Goal: Task Accomplishment & Management: Complete application form

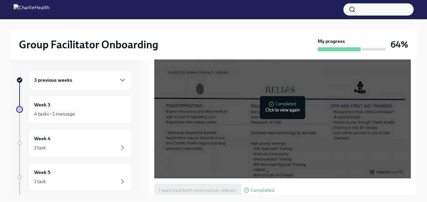
scroll to position [530, 0]
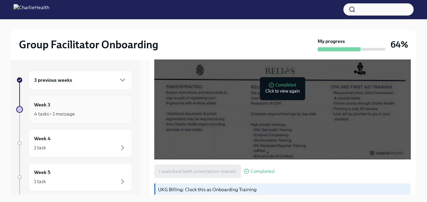
click at [53, 112] on div "4 tasks • 1 message" at bounding box center [54, 113] width 41 height 7
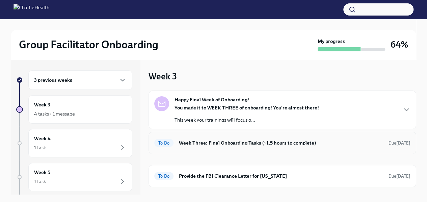
scroll to position [13, 0]
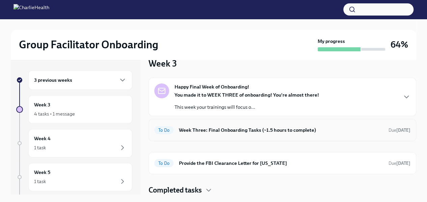
click at [233, 129] on h6 "Week Three: Final Onboarding Tasks (~1.5 hours to complete)" at bounding box center [281, 129] width 204 height 7
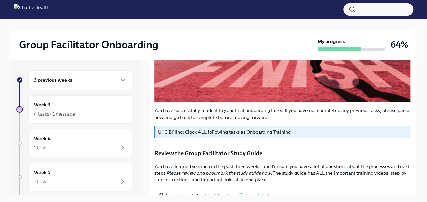
scroll to position [258, 0]
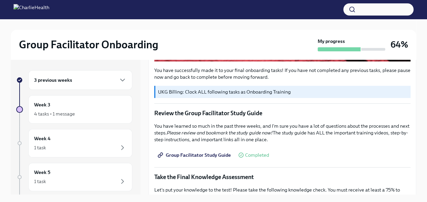
click at [213, 151] on span "Group Facilitator Study Guide" at bounding box center [195, 154] width 72 height 7
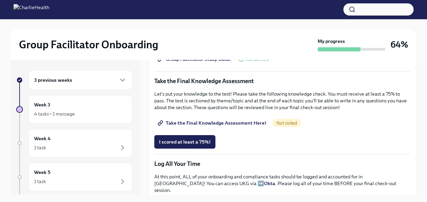
scroll to position [354, 0]
click at [203, 119] on span "Take the Final Knowledge Assessment Here!" at bounding box center [212, 122] width 107 height 7
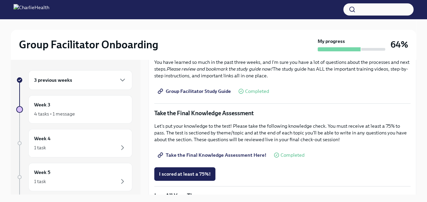
scroll to position [326, 0]
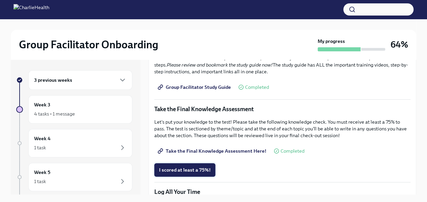
click at [185, 166] on span "I scored at least a 75%!" at bounding box center [185, 169] width 52 height 7
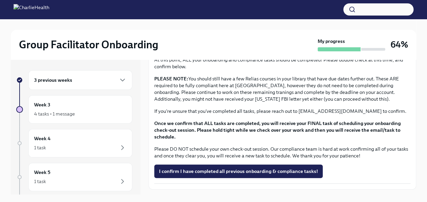
scroll to position [553, 0]
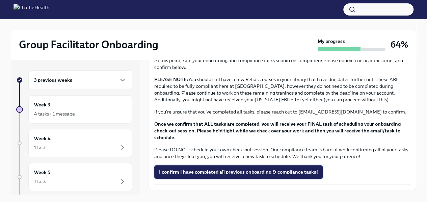
click at [173, 168] on span "I confirm I have completed all previous onboarding & compliance tasks!" at bounding box center [238, 171] width 159 height 7
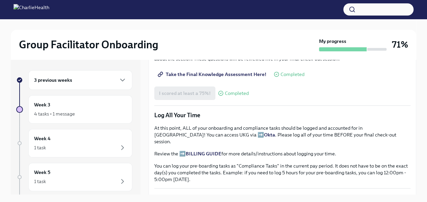
scroll to position [402, 0]
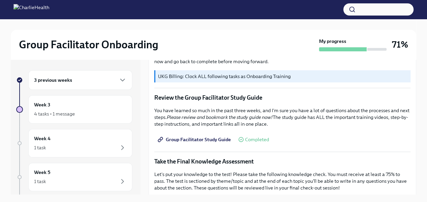
scroll to position [273, 0]
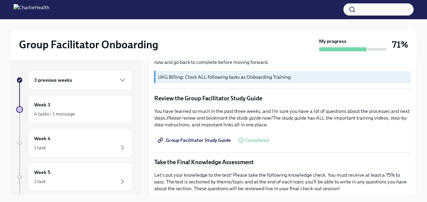
click at [198, 137] on span "Group Facilitator Study Guide" at bounding box center [195, 140] width 72 height 7
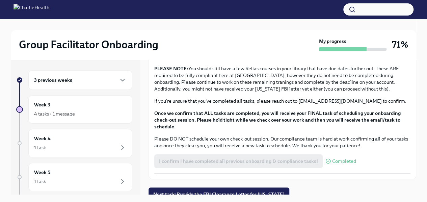
scroll to position [566, 0]
